Goal: Transaction & Acquisition: Obtain resource

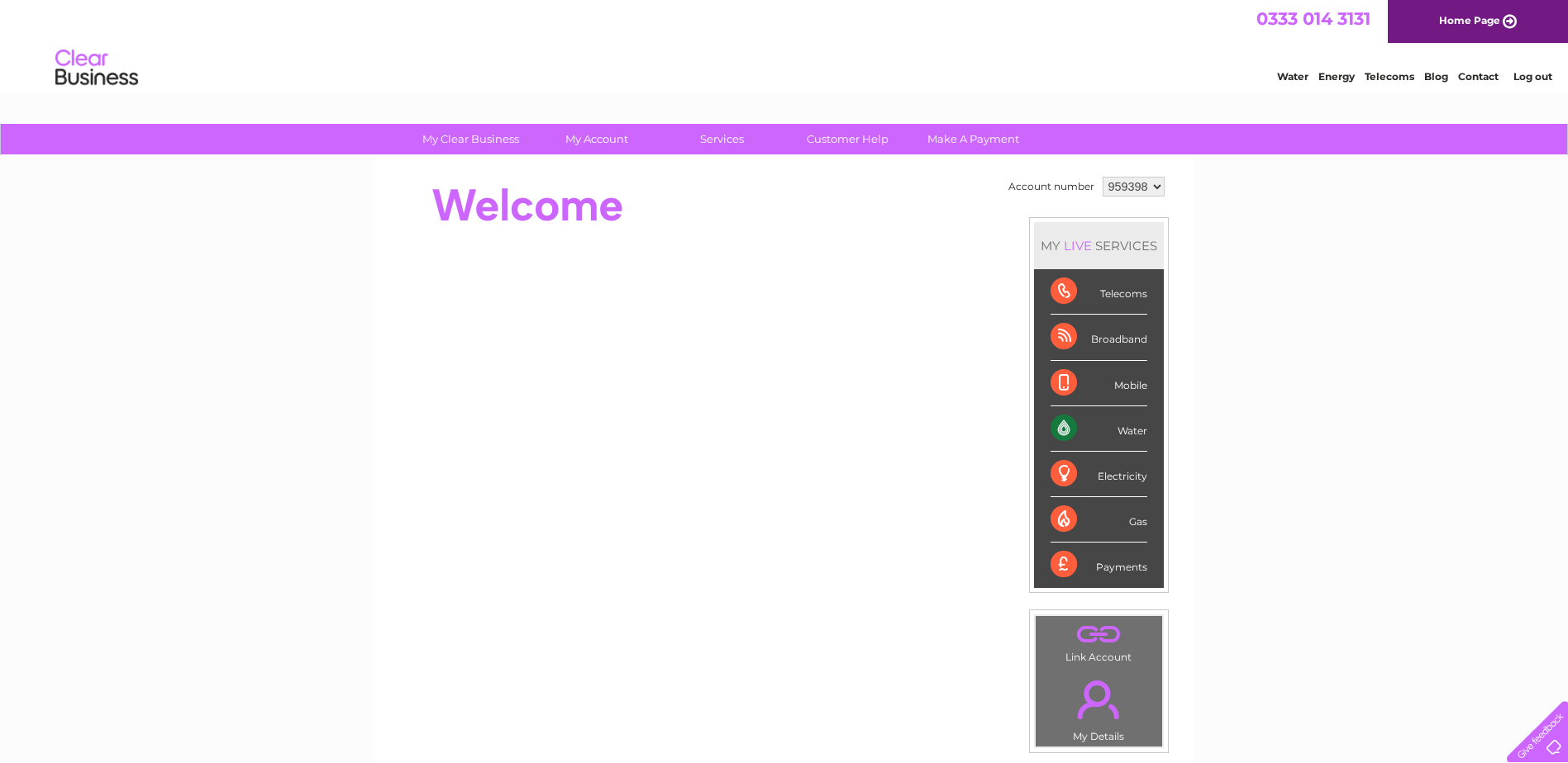
click at [1114, 190] on select "959398" at bounding box center [1133, 187] width 62 height 20
drag, startPoint x: 984, startPoint y: 242, endPoint x: 968, endPoint y: 233, distance: 18.4
click at [972, 236] on div at bounding box center [692, 371] width 601 height 397
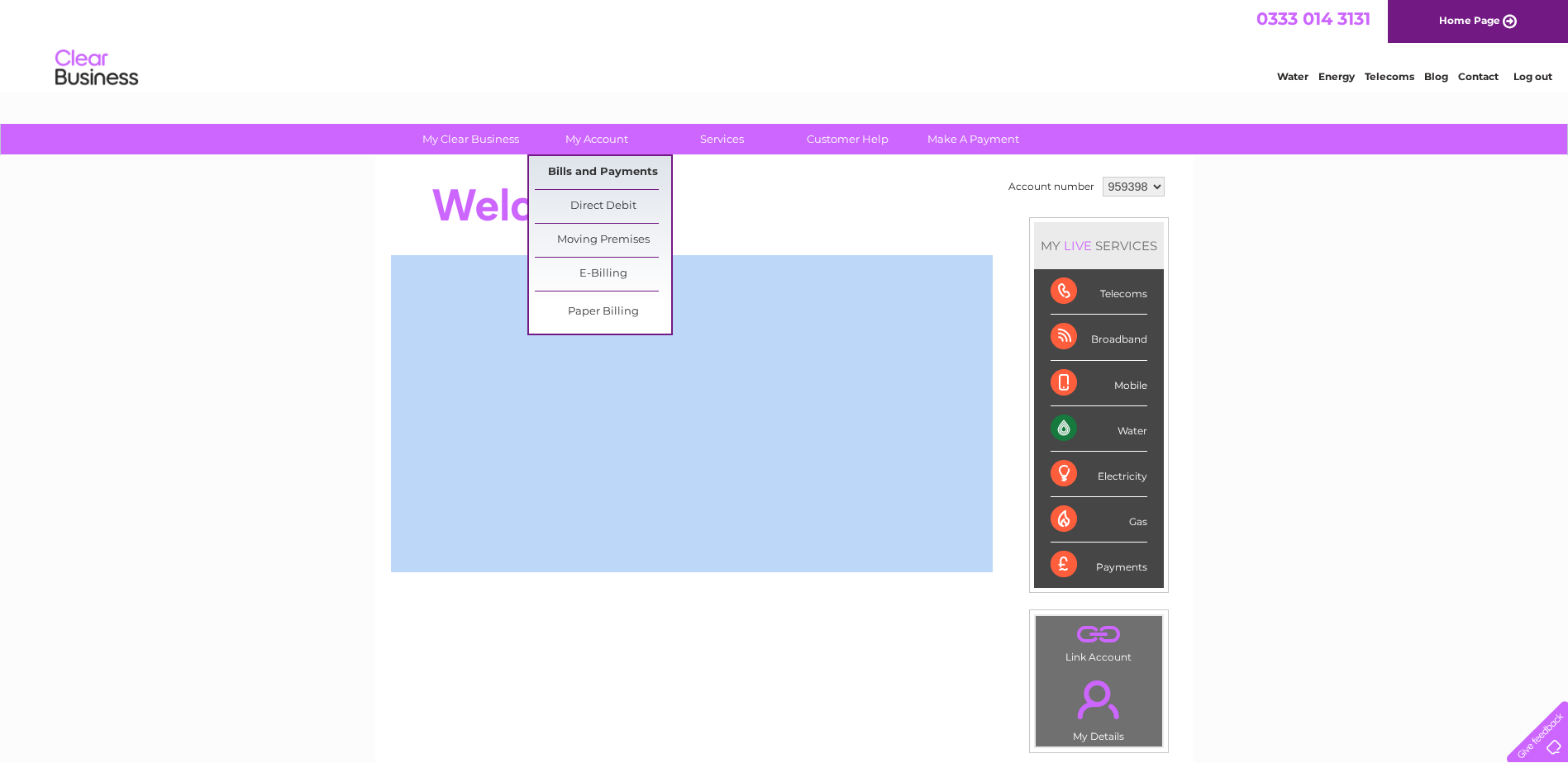
click at [601, 180] on link "Bills and Payments" at bounding box center [603, 173] width 136 height 33
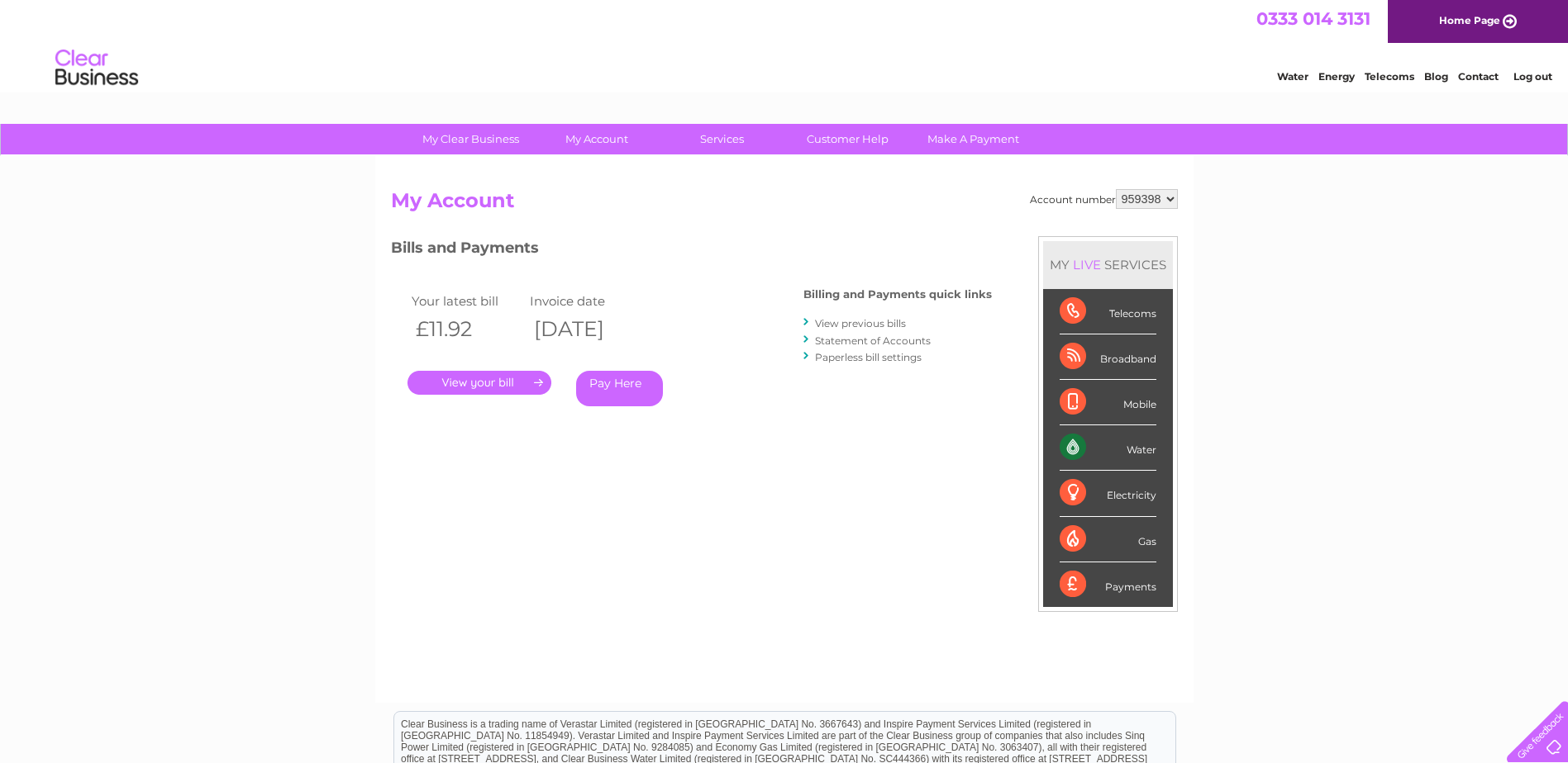
drag, startPoint x: 629, startPoint y: 471, endPoint x: 573, endPoint y: 361, distance: 123.4
click at [625, 460] on div "Account number 959398 My Account MY LIVE SERVICES Telecoms Broadband Mobile Wat…" at bounding box center [784, 437] width 787 height 497
click at [1169, 199] on select "959398" at bounding box center [1146, 199] width 62 height 20
click at [1060, 211] on h2 "My Account" at bounding box center [784, 204] width 787 height 31
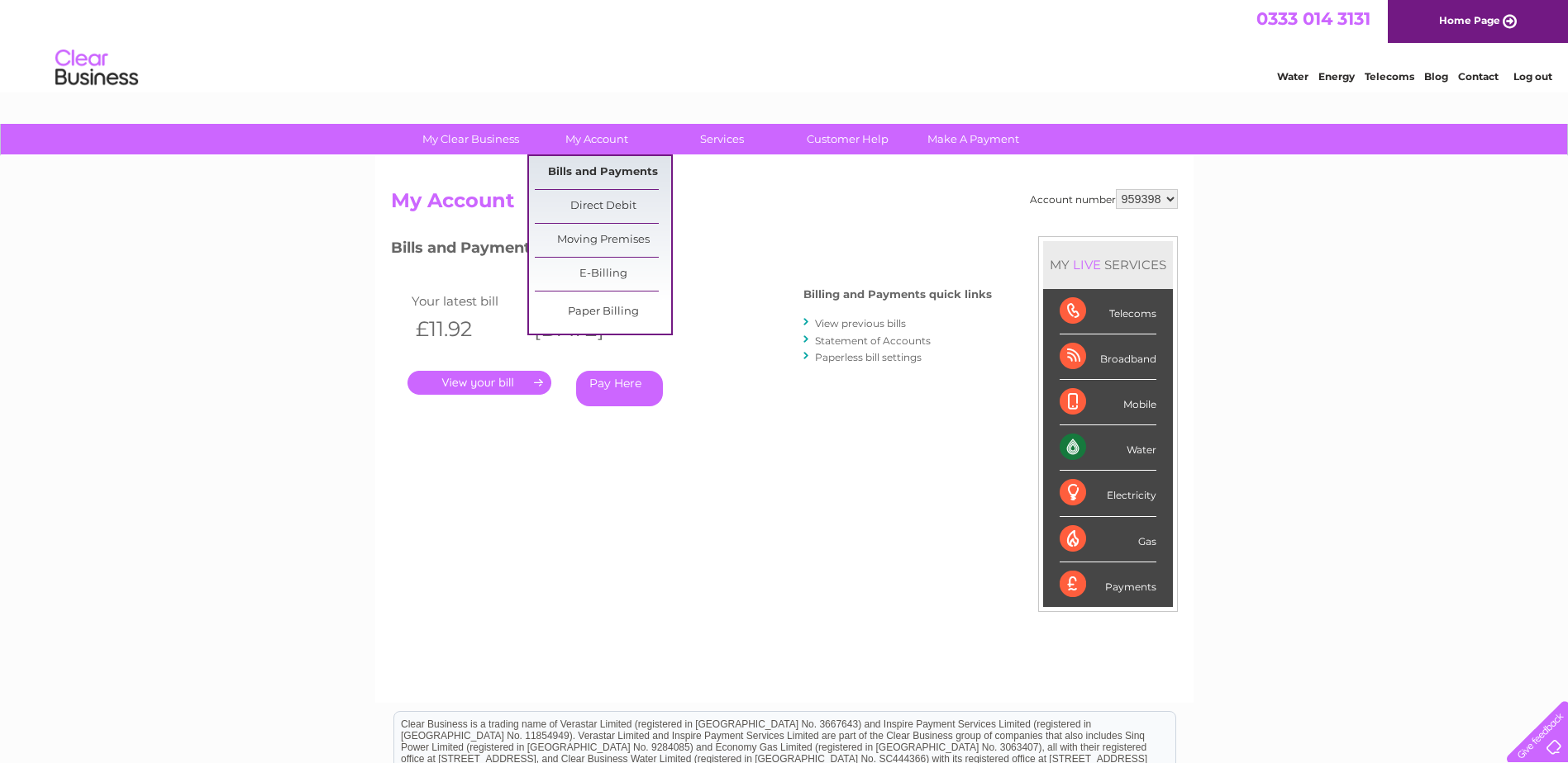
click at [609, 166] on link "Bills and Payments" at bounding box center [603, 173] width 136 height 33
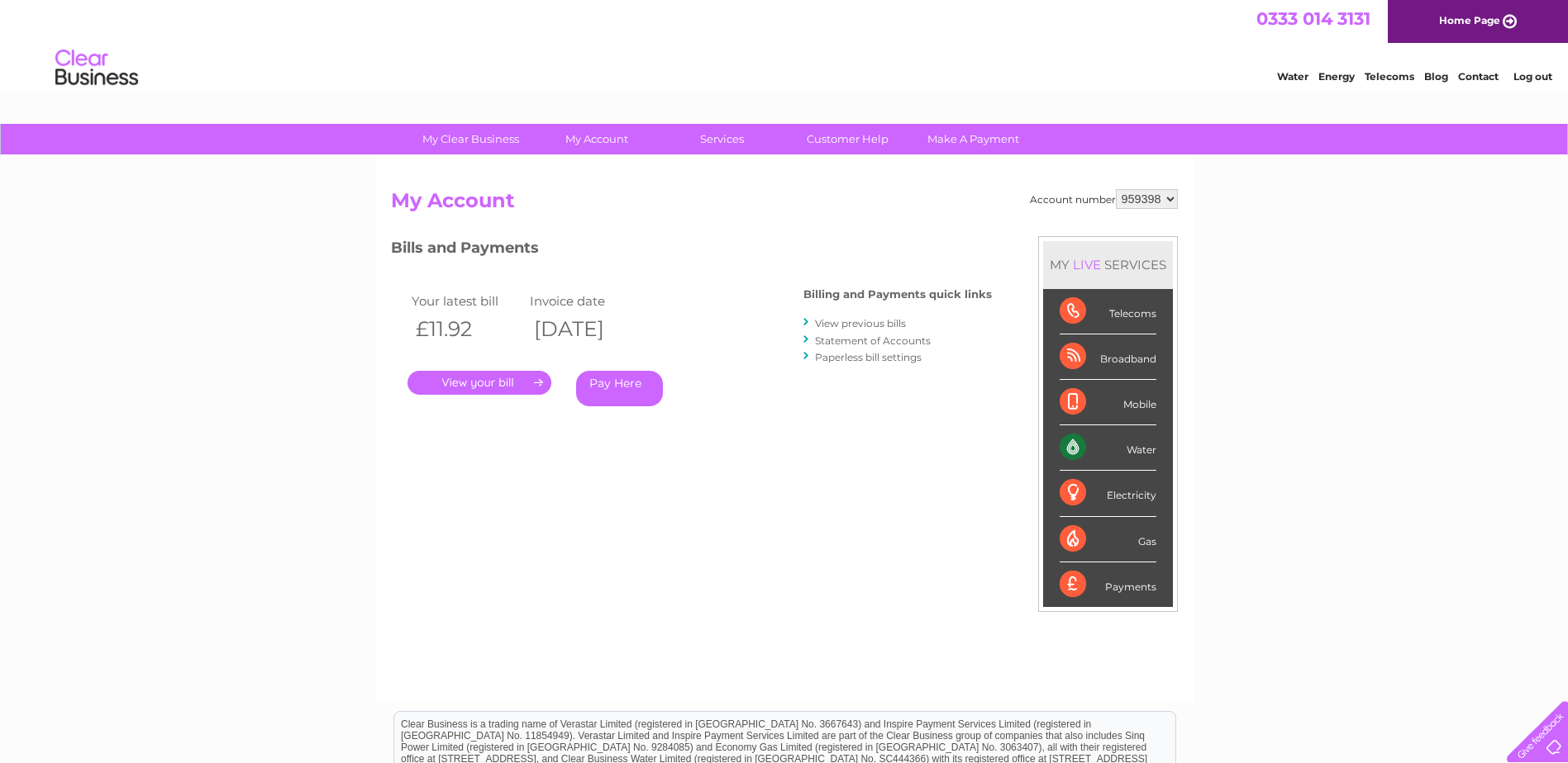
click at [1076, 447] on div "Water" at bounding box center [1108, 448] width 97 height 46
click at [858, 324] on link "View previous bills" at bounding box center [861, 324] width 91 height 13
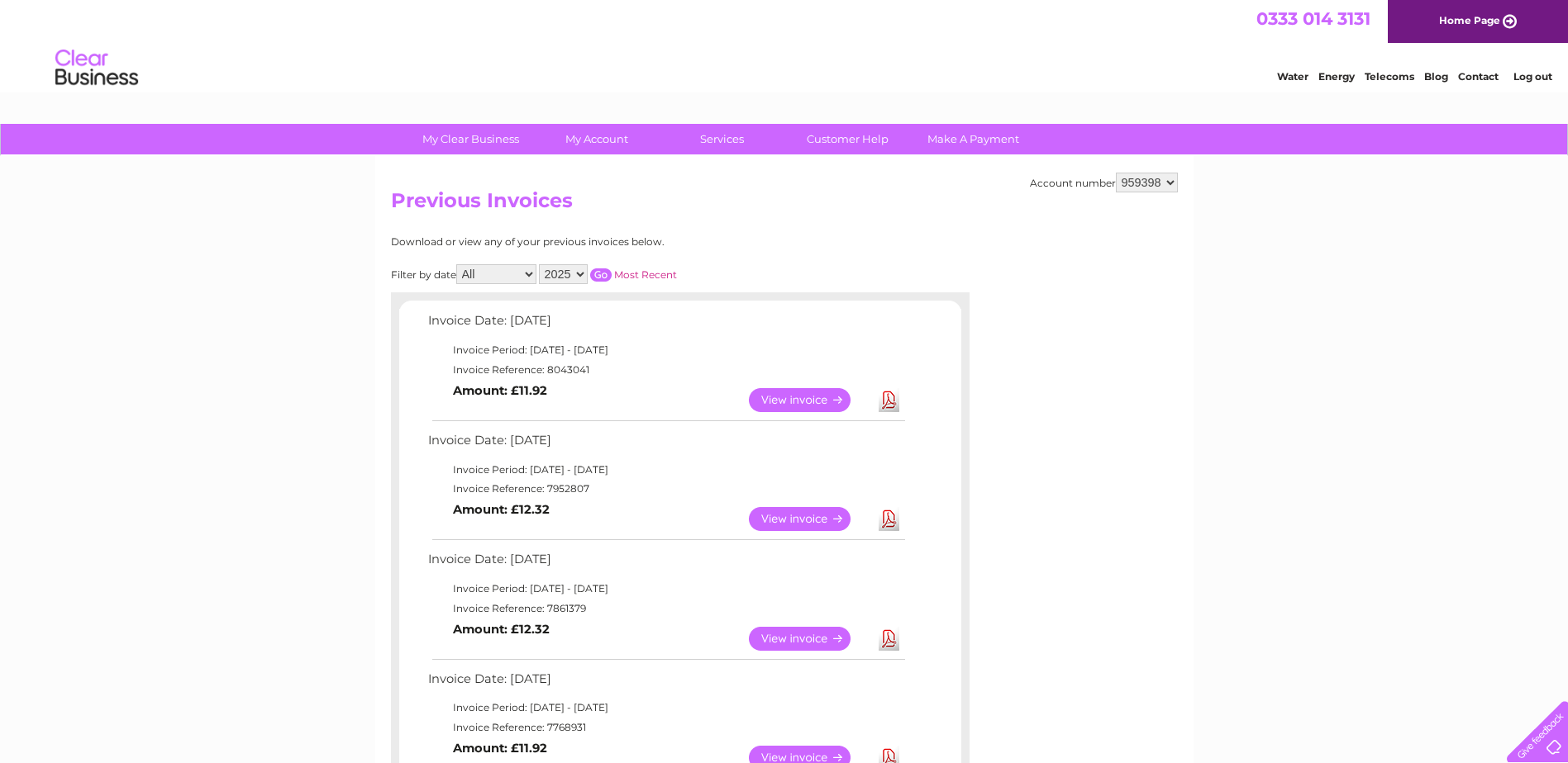
click at [510, 273] on select "All January February March April May June July August September October Novembe…" at bounding box center [497, 275] width 81 height 20
click at [769, 240] on div "Download or view any of your previous invoices below." at bounding box center [608, 242] width 434 height 12
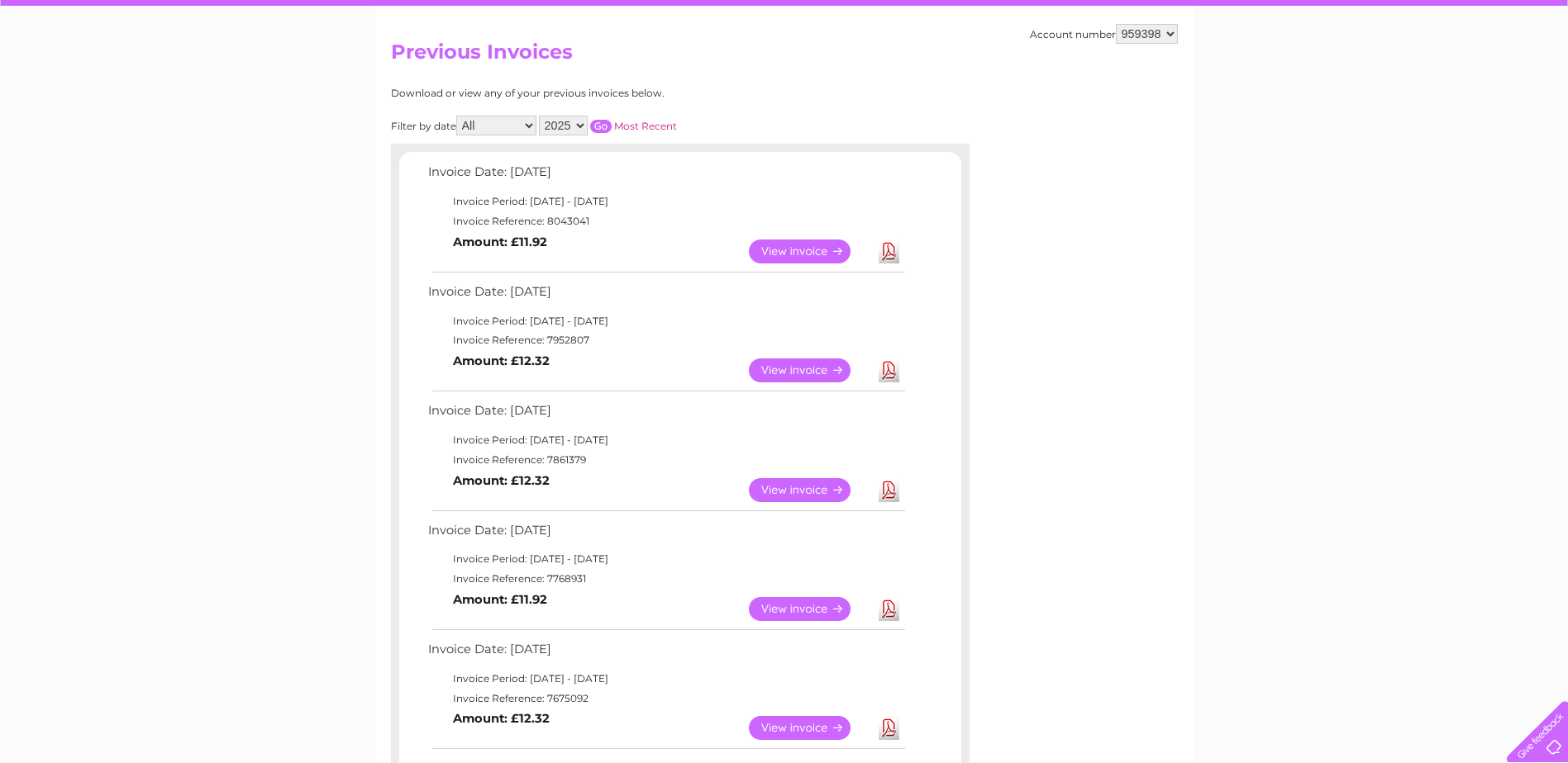
scroll to position [165, 0]
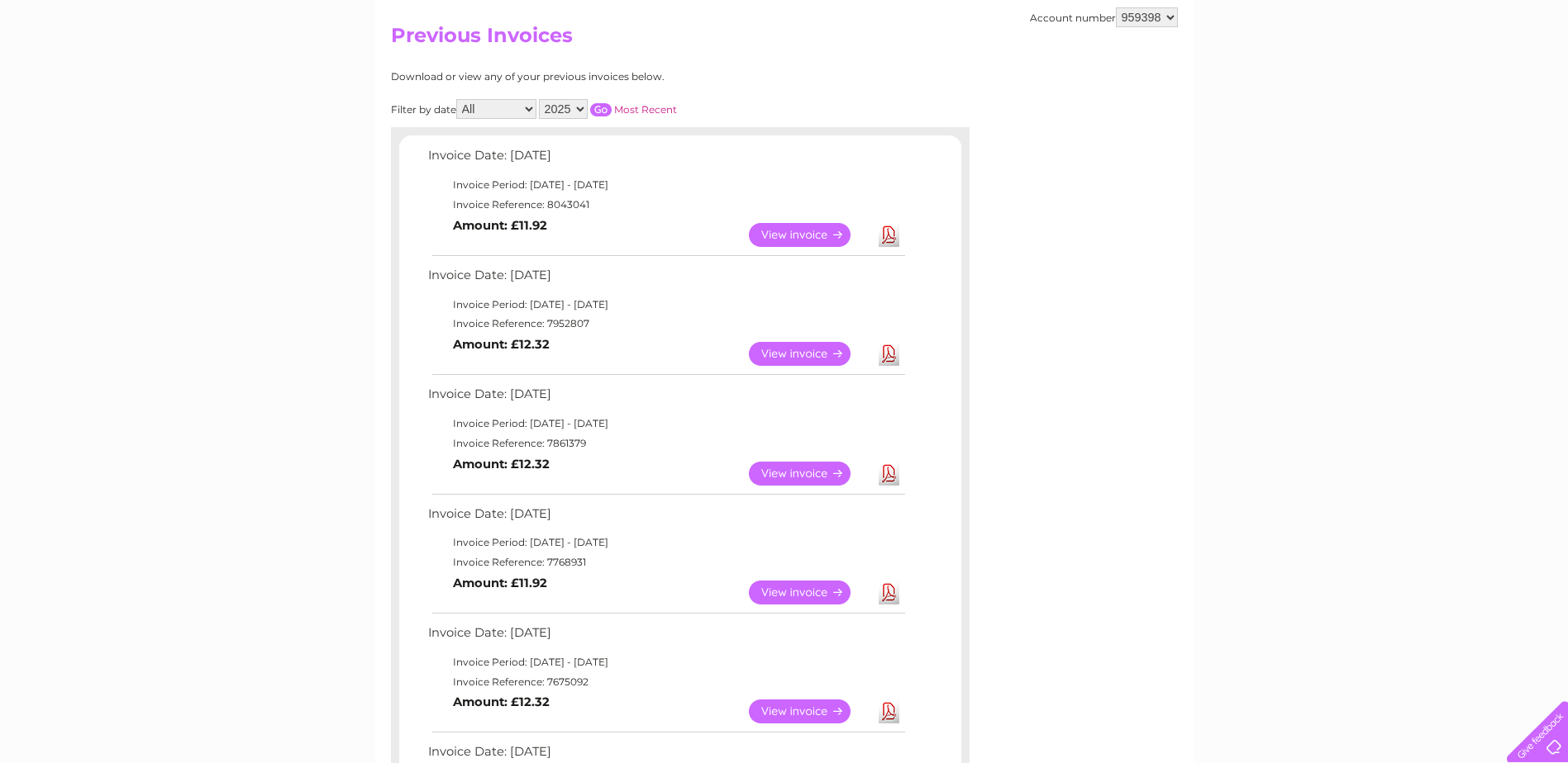
click at [571, 106] on select "2025 2024 2023 2022" at bounding box center [563, 109] width 48 height 20
select select "2024"
click at [541, 99] on select "2025 2024 2023 2022" at bounding box center [563, 109] width 48 height 20
click at [690, 129] on div at bounding box center [680, 135] width 578 height 16
click at [601, 111] on input "button" at bounding box center [601, 109] width 21 height 13
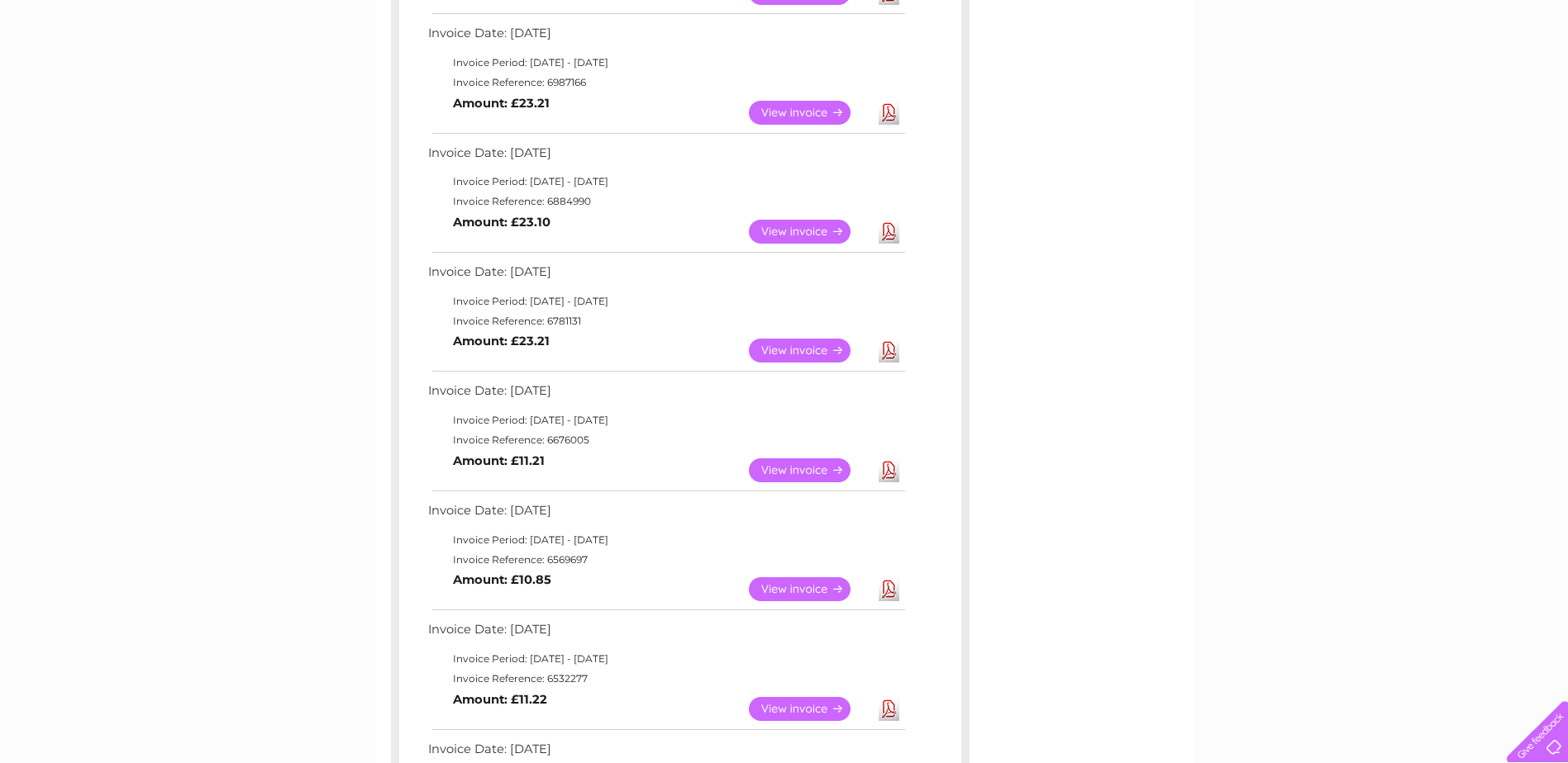
scroll to position [827, 0]
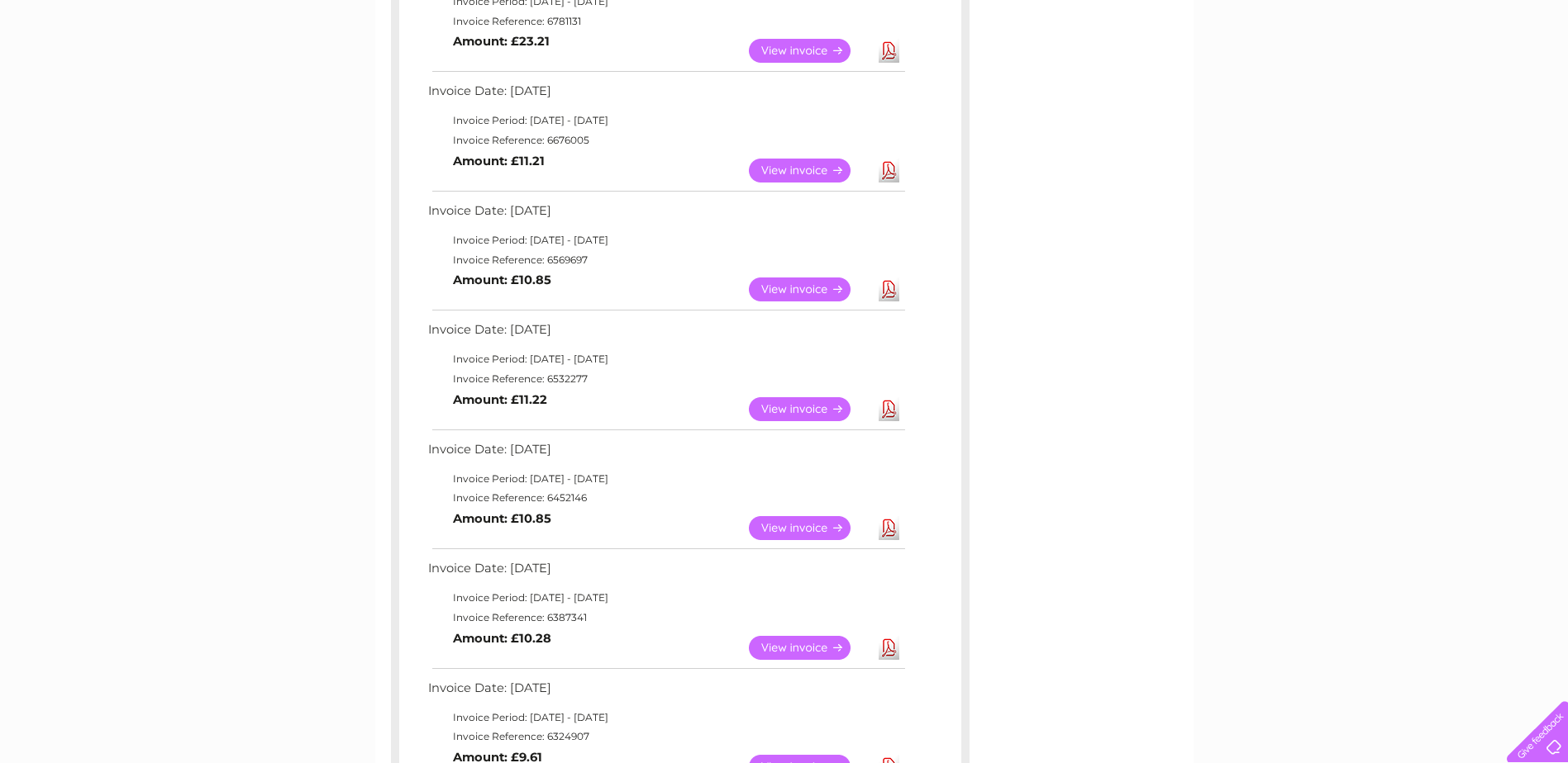
click at [884, 411] on link "Download" at bounding box center [889, 409] width 21 height 24
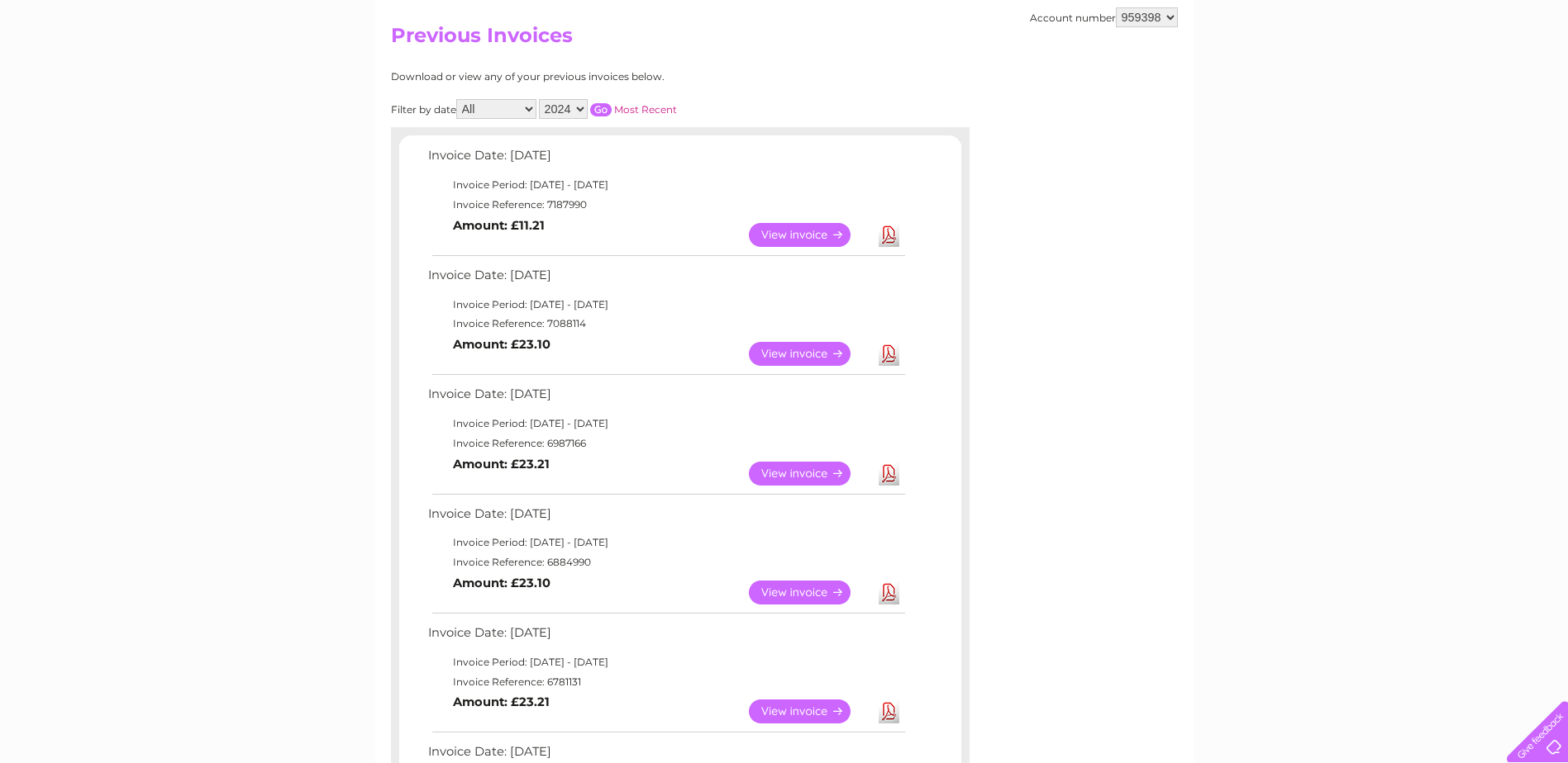
scroll to position [0, 0]
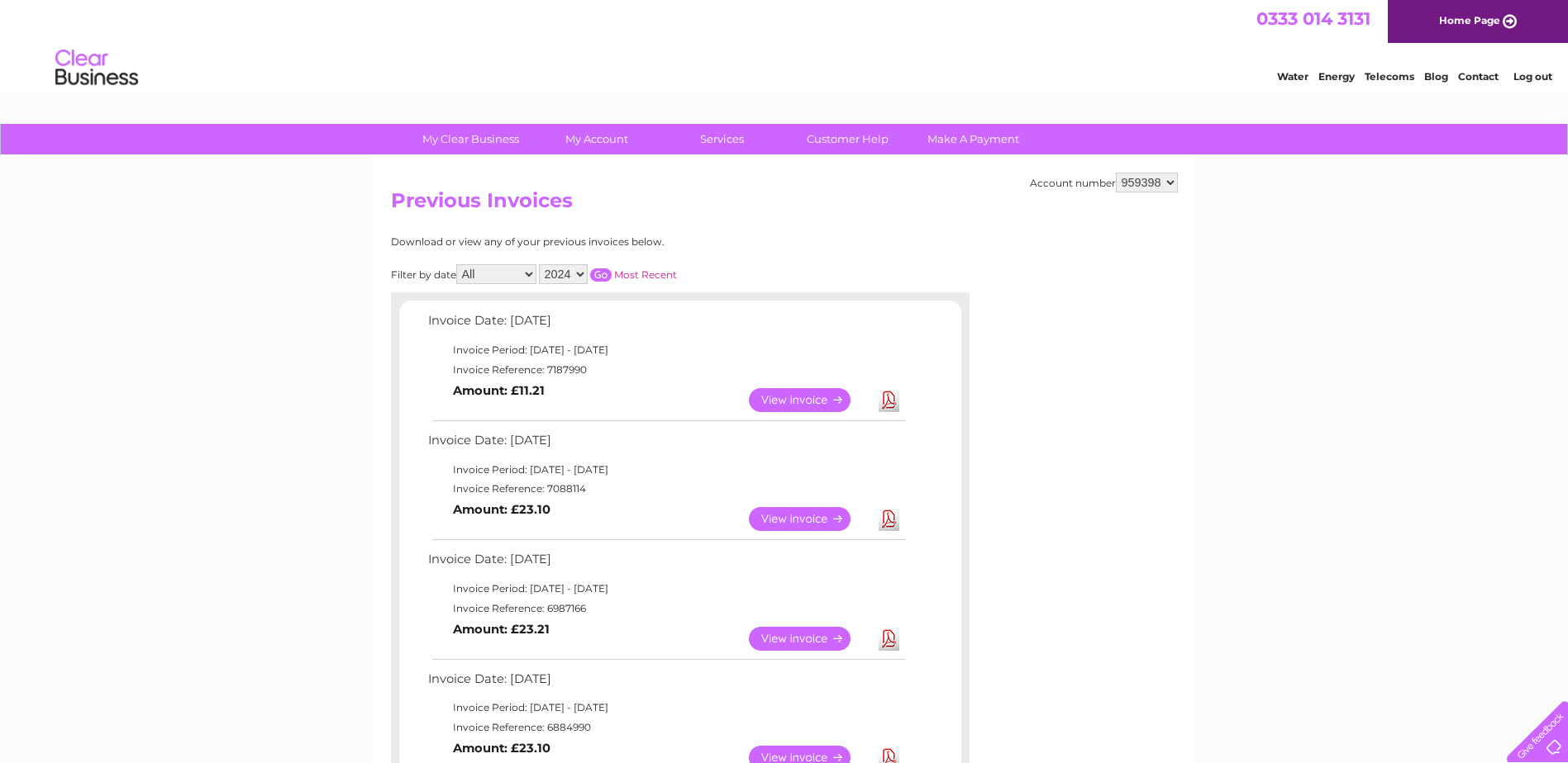
click at [1541, 78] on link "Log out" at bounding box center [1532, 77] width 38 height 13
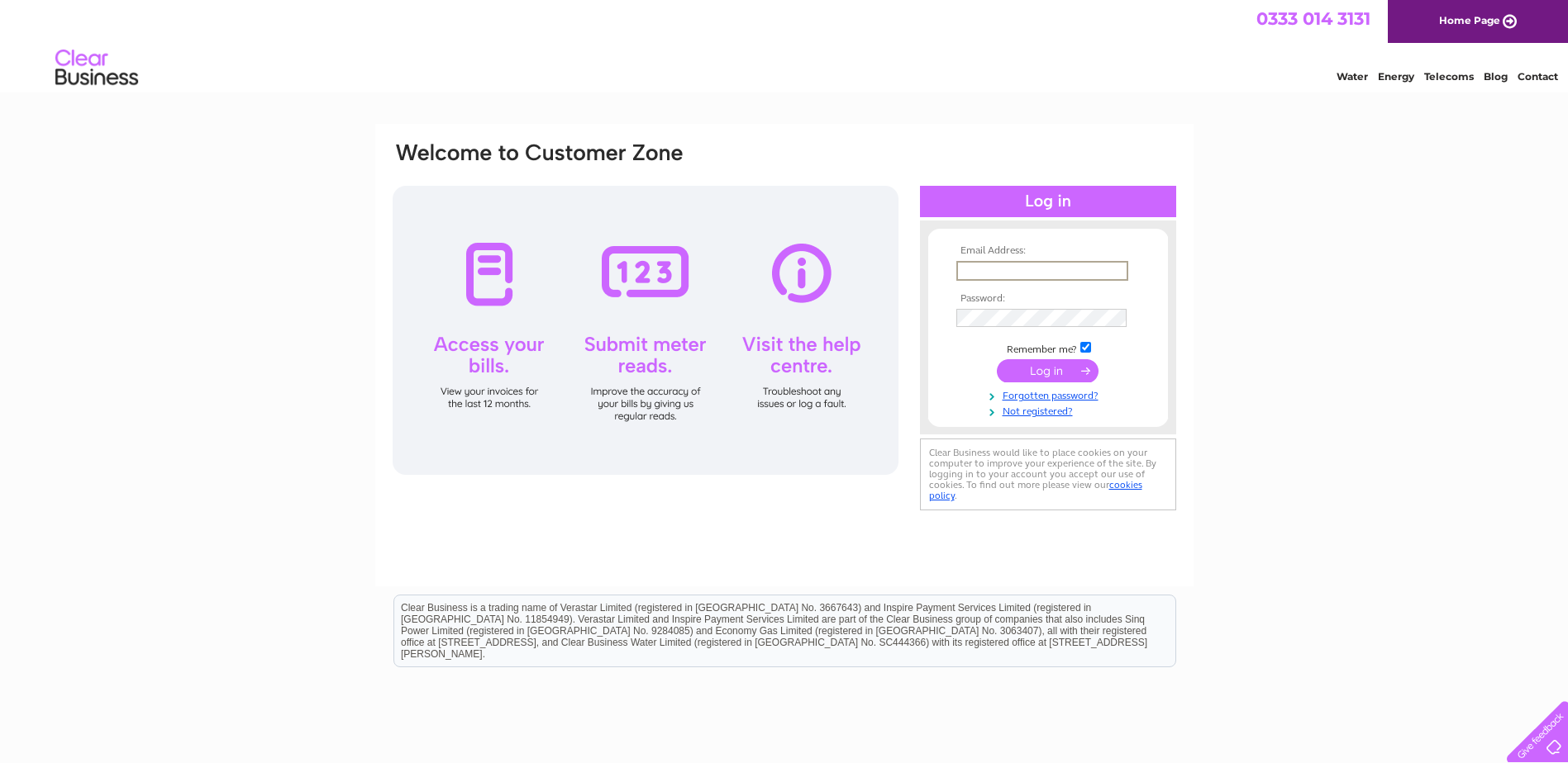
click at [1056, 273] on input "text" at bounding box center [1043, 271] width 172 height 20
paste input "[EMAIL_ADDRESS][DOMAIN_NAME]"
type input "[EMAIL_ADDRESS][DOMAIN_NAME]"
click at [1079, 345] on td "Remember me?" at bounding box center [1048, 348] width 192 height 16
click at [1083, 351] on input "checkbox" at bounding box center [1086, 346] width 11 height 11
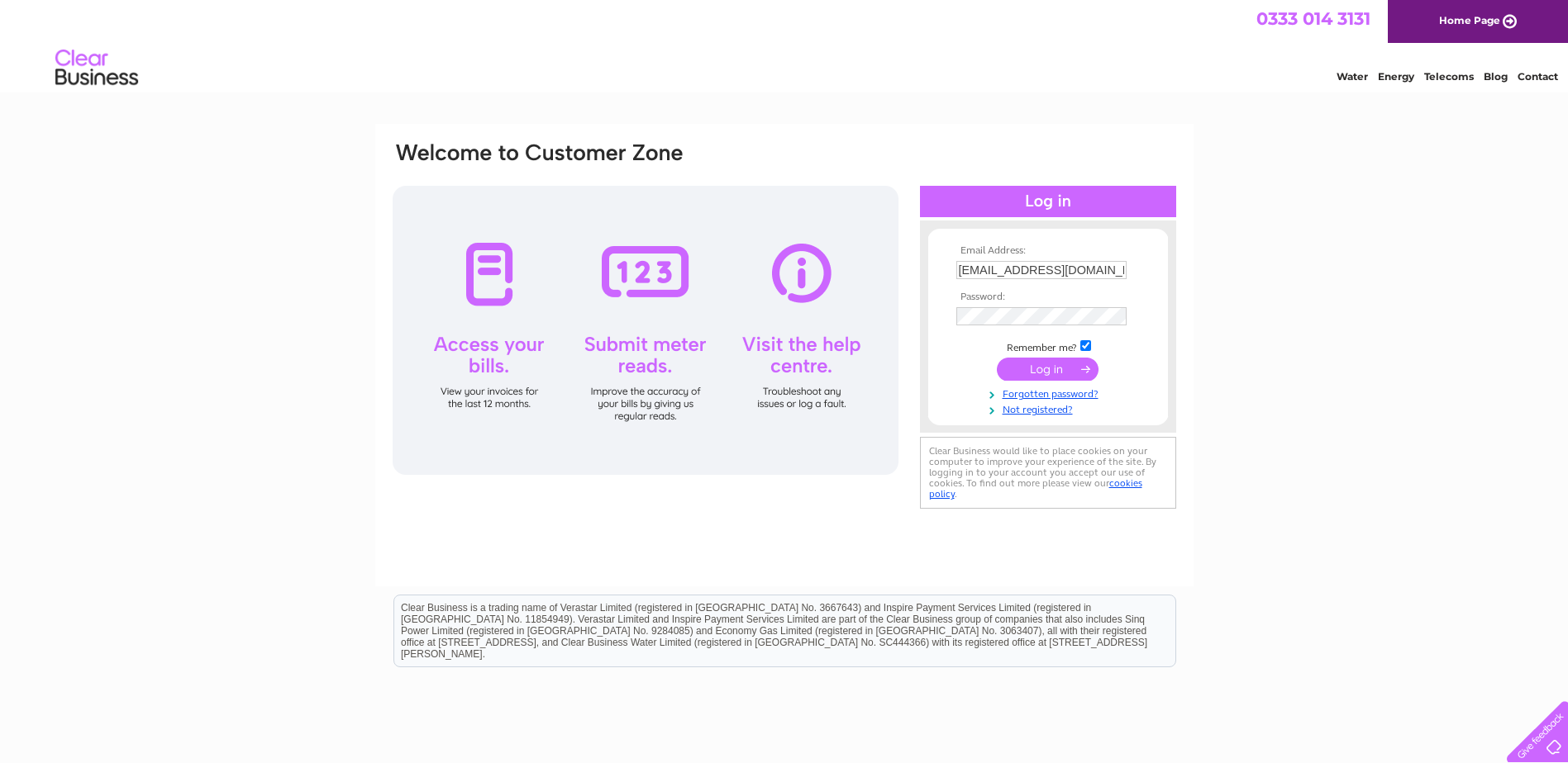
checkbox input "false"
click at [1079, 369] on input "submit" at bounding box center [1048, 369] width 102 height 23
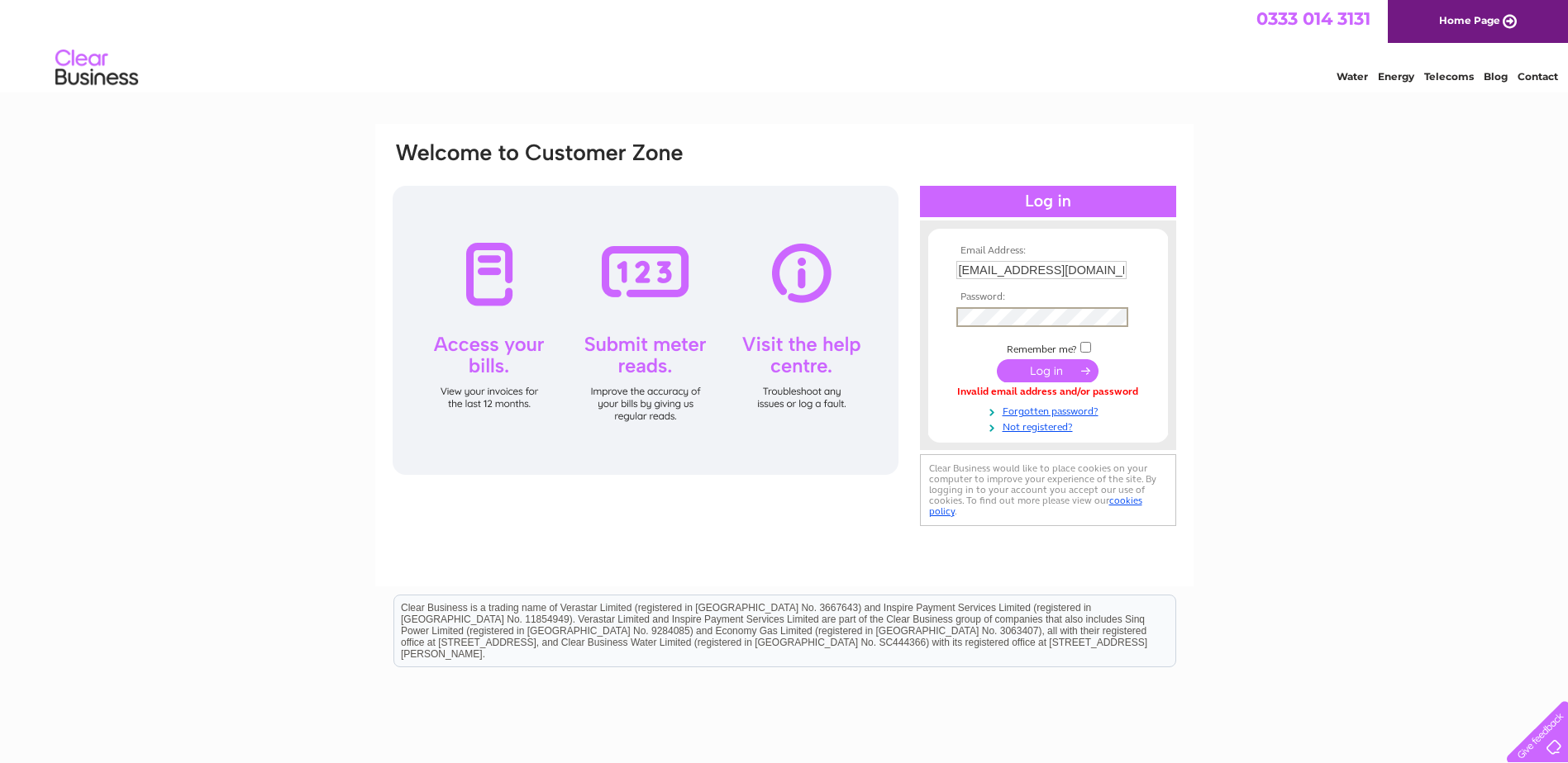
click at [1030, 375] on input "submit" at bounding box center [1048, 371] width 102 height 23
